Goal: Task Accomplishment & Management: Manage account settings

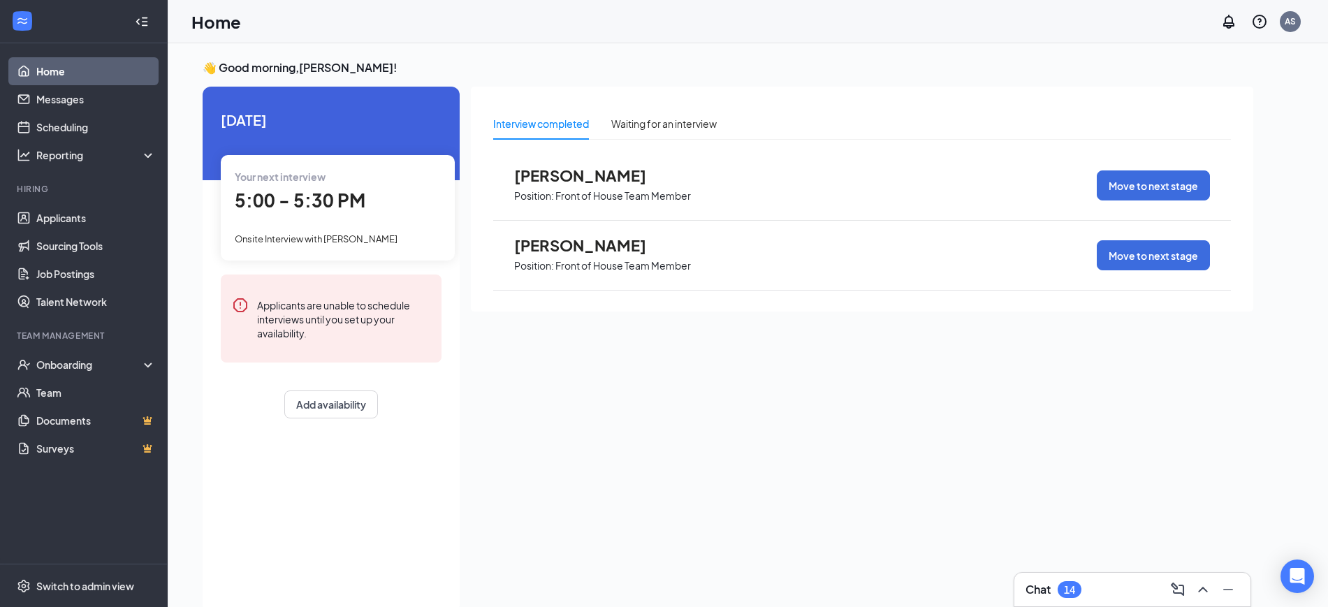
click at [1079, 596] on div "Chat 14" at bounding box center [1053, 589] width 56 height 17
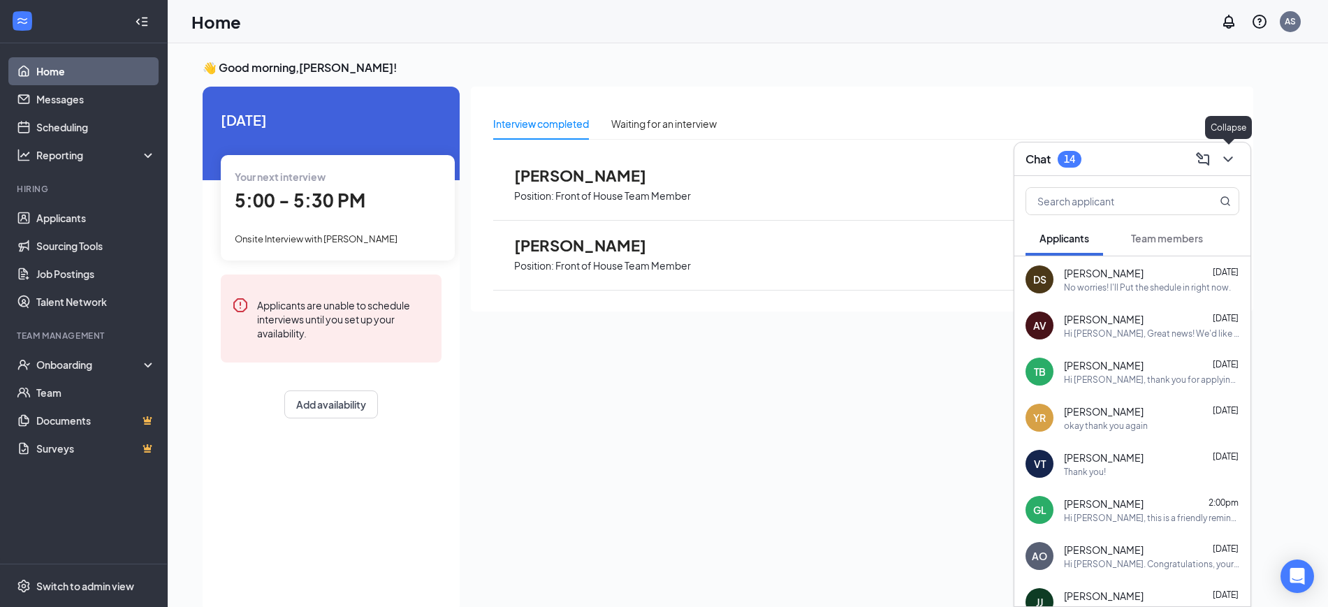
click at [1226, 156] on icon "ChevronDown" at bounding box center [1227, 159] width 17 height 17
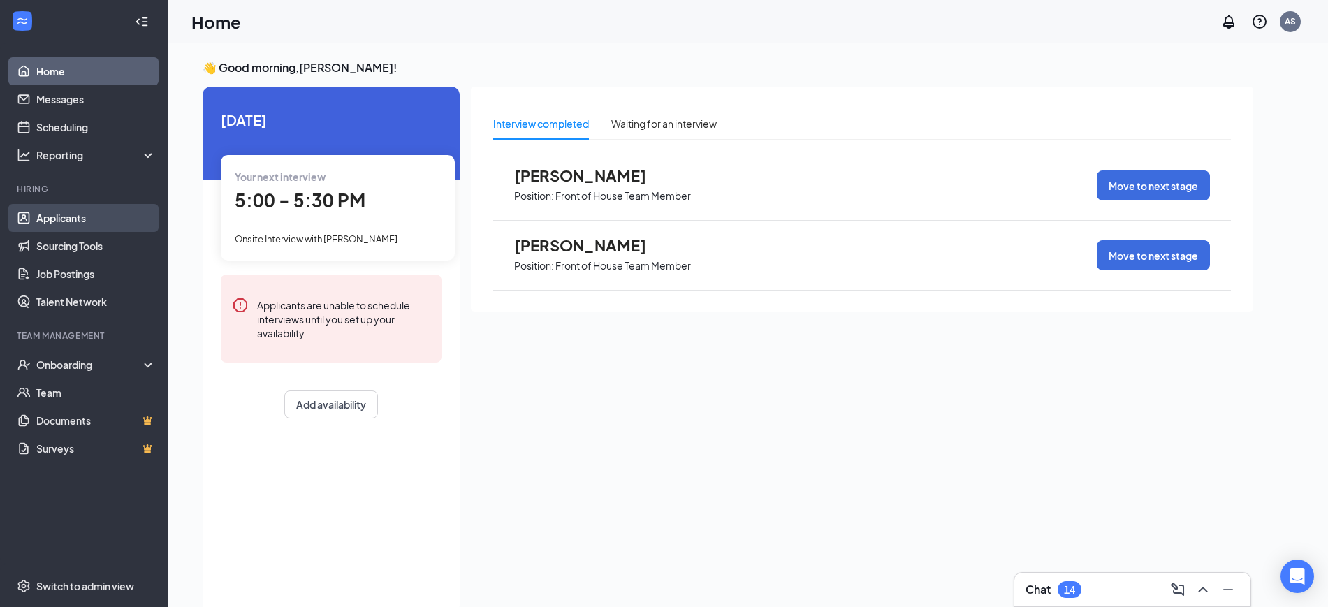
click at [65, 213] on link "Applicants" at bounding box center [95, 218] width 119 height 28
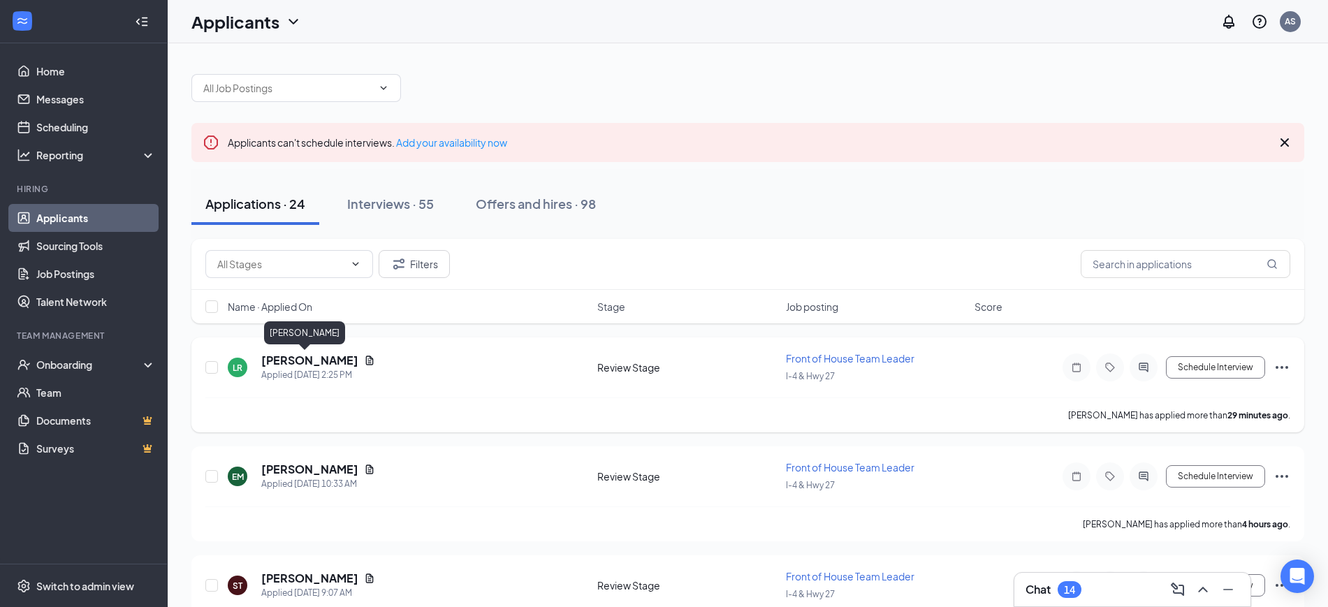
click at [284, 362] on h5 "[PERSON_NAME]" at bounding box center [309, 360] width 97 height 15
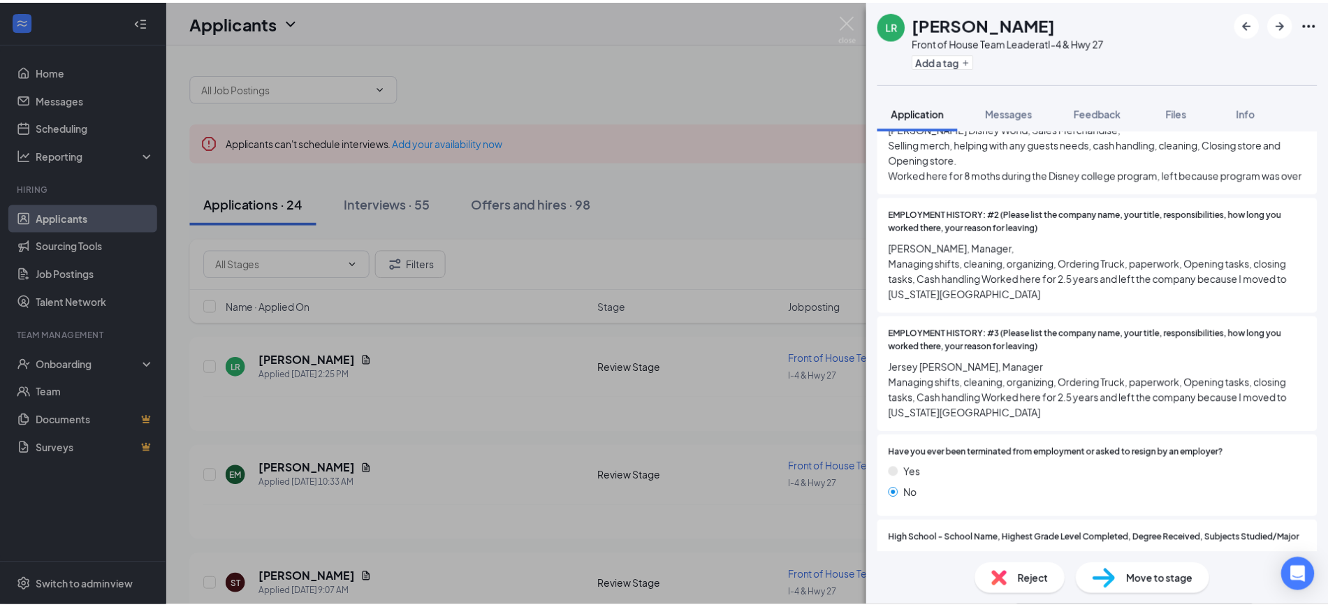
scroll to position [611, 0]
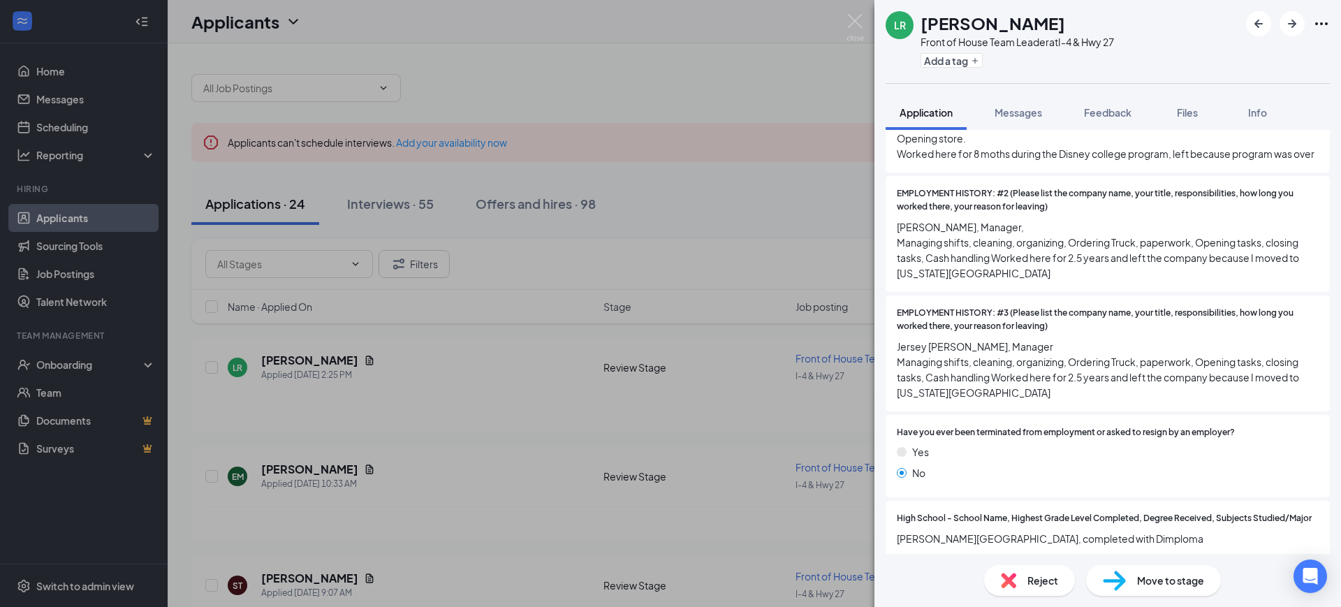
drag, startPoint x: 773, startPoint y: 260, endPoint x: 540, endPoint y: 302, distance: 236.9
click at [772, 262] on div "[PERSON_NAME] Front of House Team Leader at I-4 & Hwy 27 Add a tag Application …" at bounding box center [670, 303] width 1341 height 607
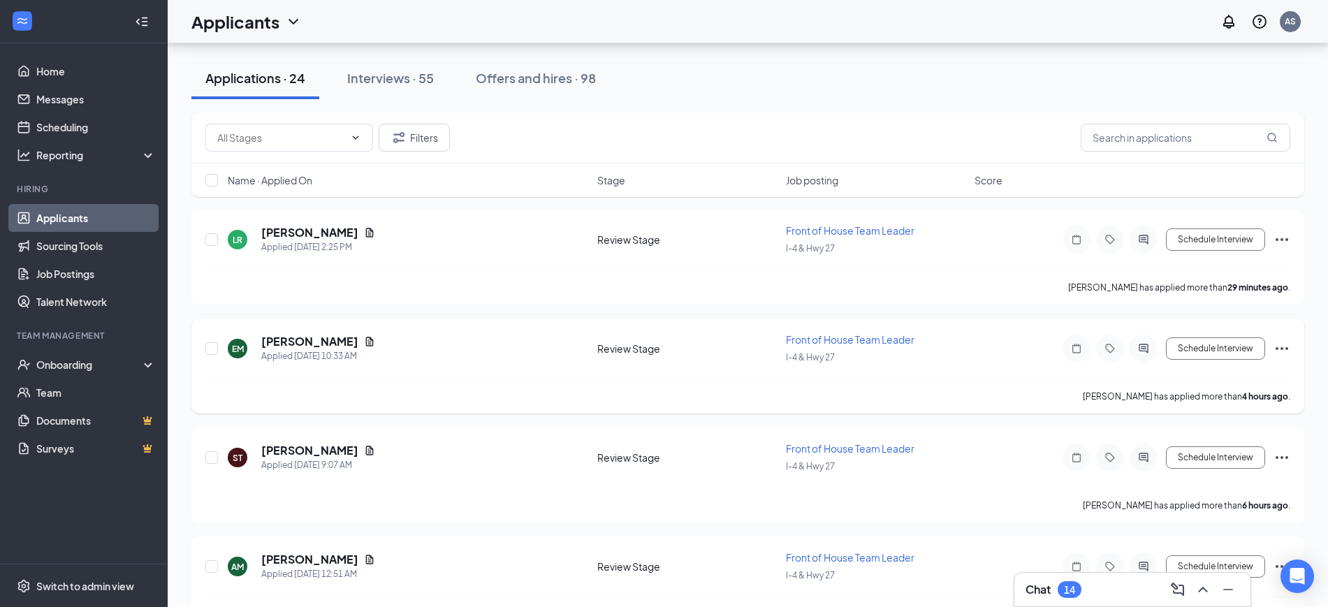
scroll to position [87, 0]
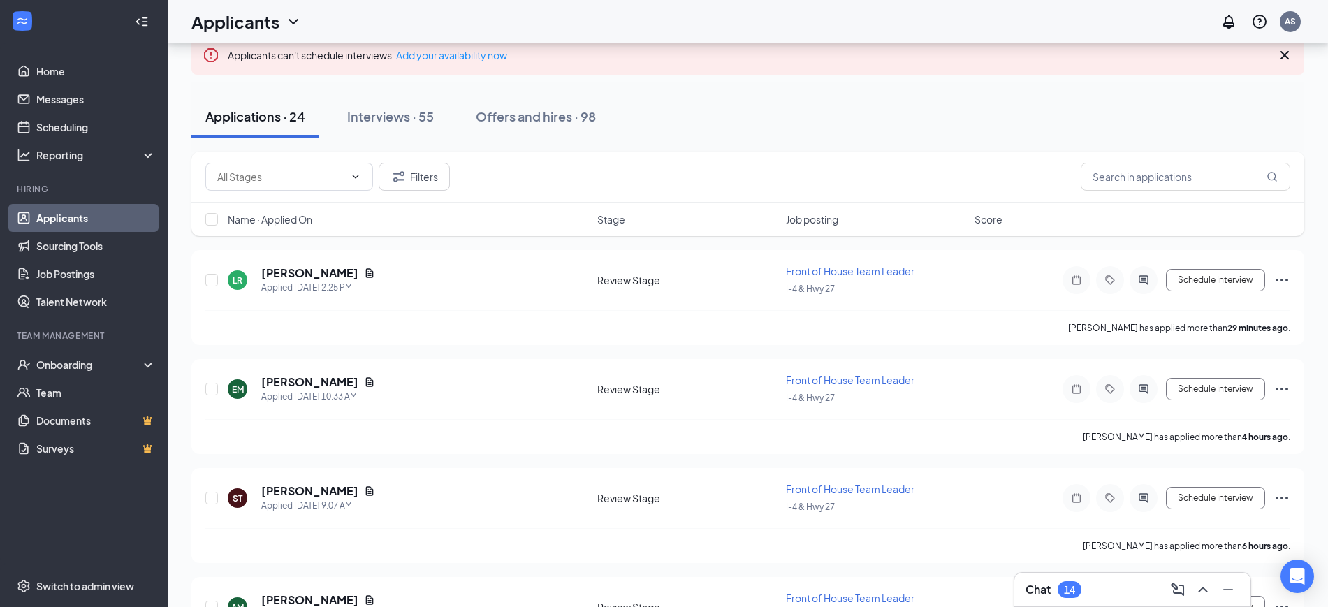
click at [1032, 593] on h3 "Chat" at bounding box center [1037, 589] width 25 height 15
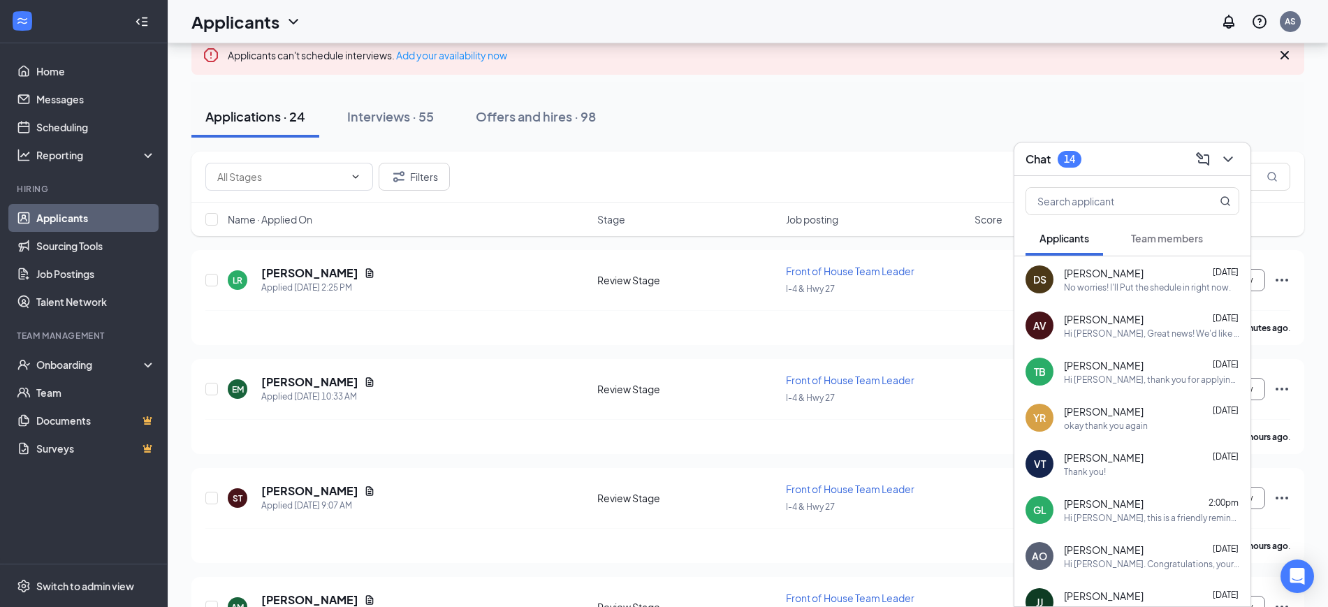
click at [1108, 269] on span "[PERSON_NAME]" at bounding box center [1104, 273] width 80 height 14
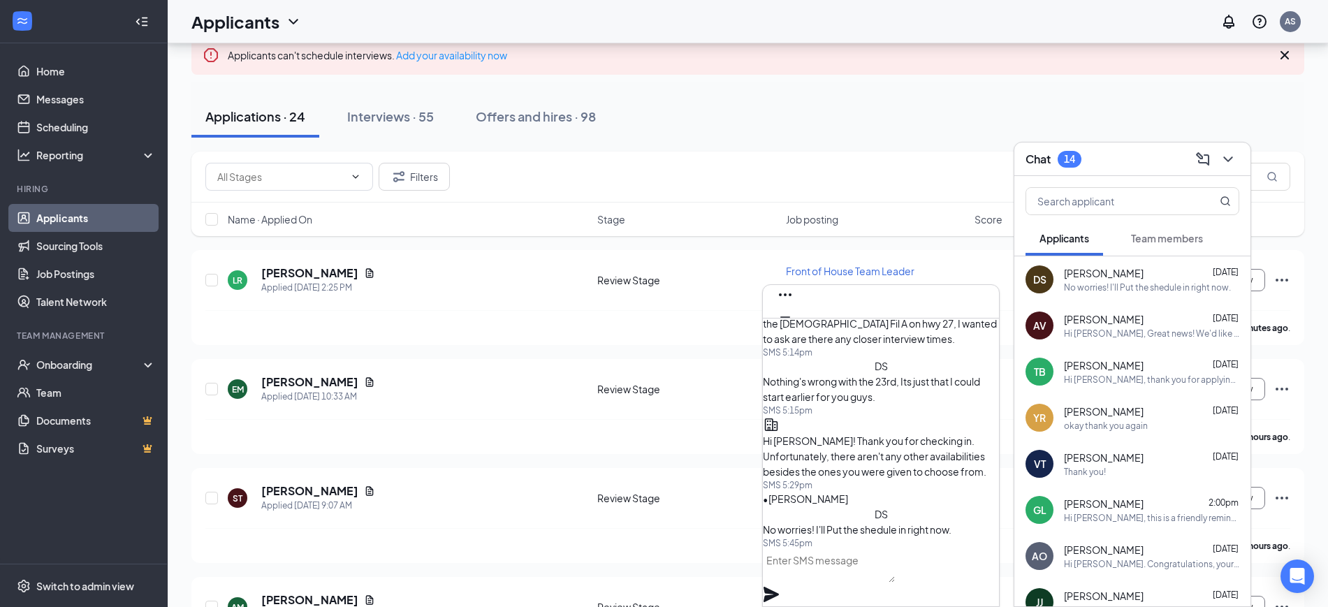
click at [1128, 337] on div "Hi [PERSON_NAME], Great news! We'd like to invite you to an interview with us f…" at bounding box center [1151, 334] width 175 height 12
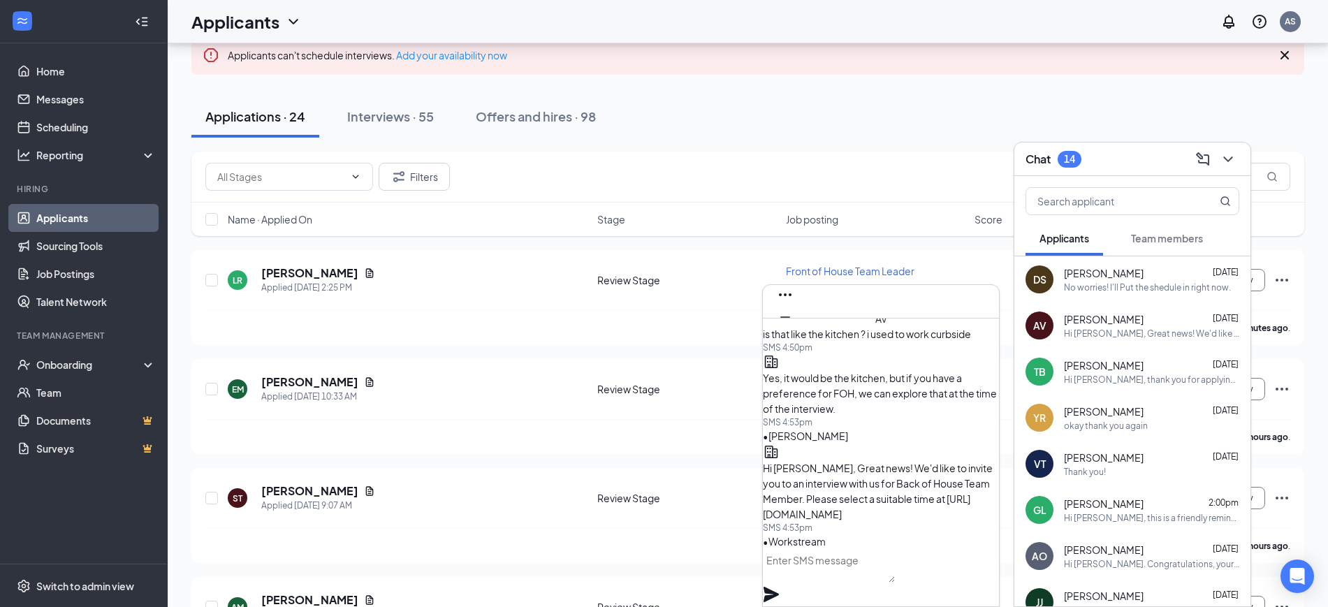
click at [1123, 389] on div "TB [PERSON_NAME] [DATE] Hi [PERSON_NAME], thank you for applying! We’d like to …" at bounding box center [1132, 371] width 236 height 46
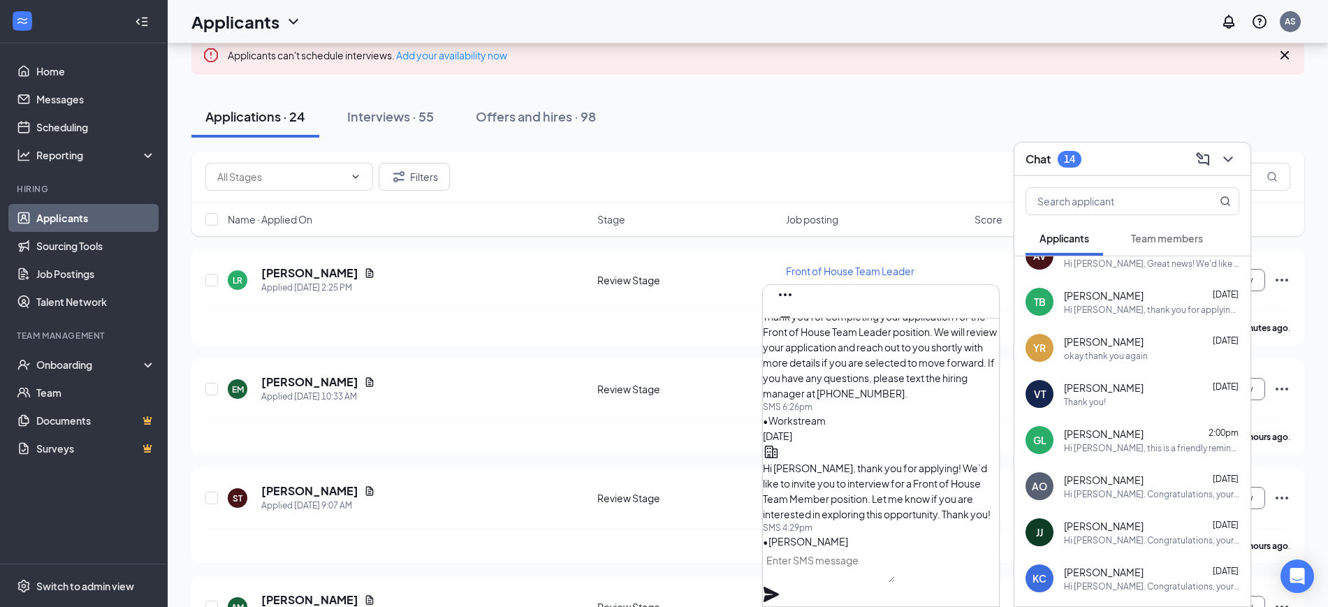
scroll to position [175, 0]
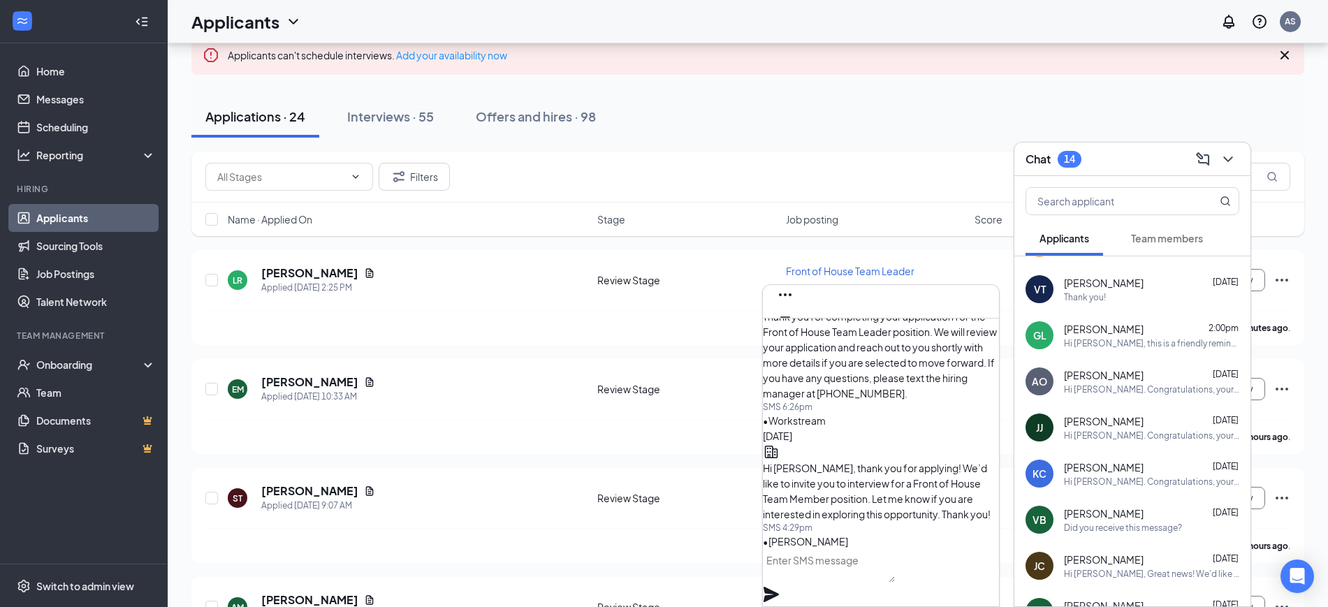
click at [1239, 161] on div "Chat 14" at bounding box center [1132, 159] width 236 height 34
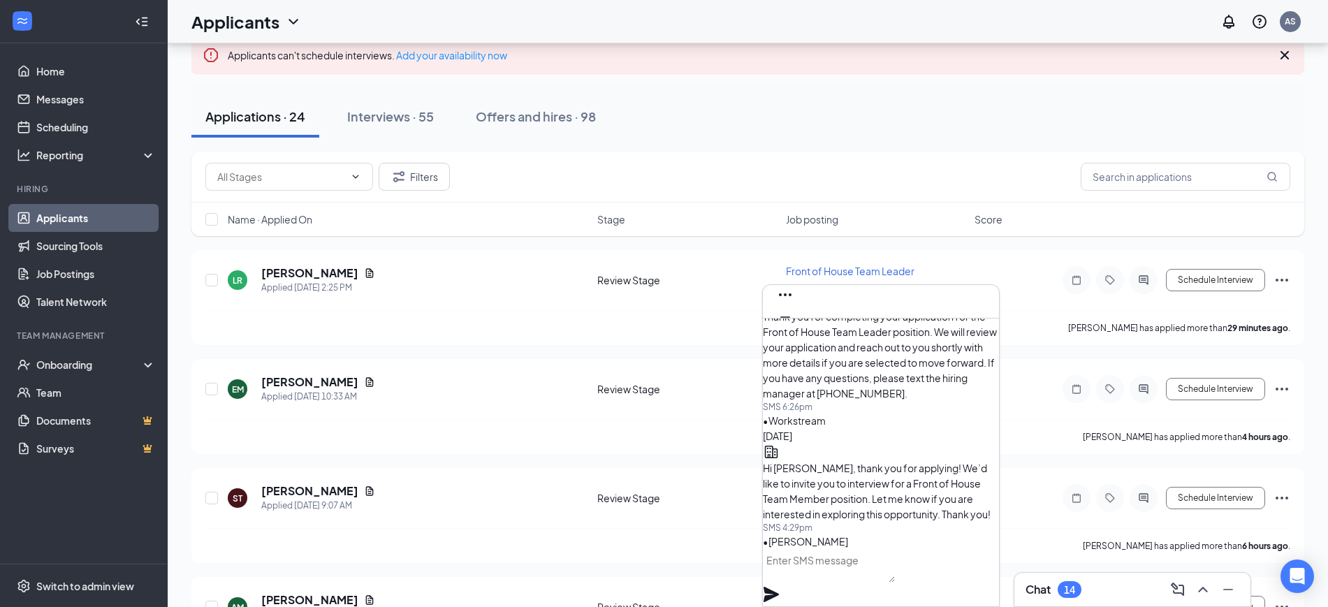
scroll to position [0, 0]
